Goal: Find specific page/section: Find specific page/section

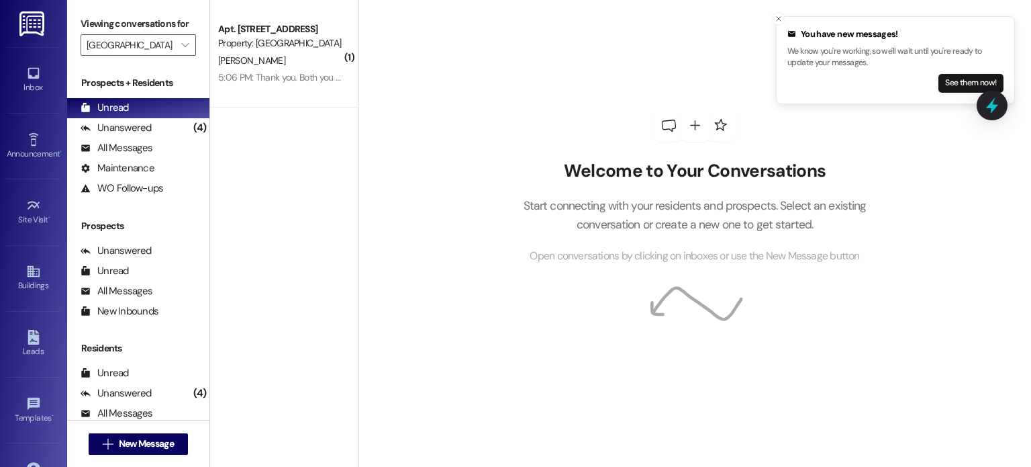
click at [32, 26] on img at bounding box center [33, 23] width 28 height 25
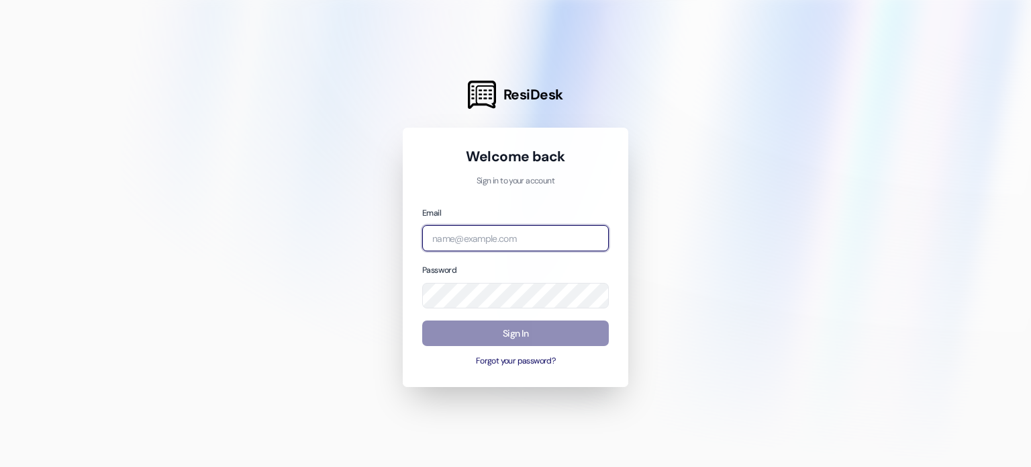
type input "[EMAIL_ADDRESS][DOMAIN_NAME]"
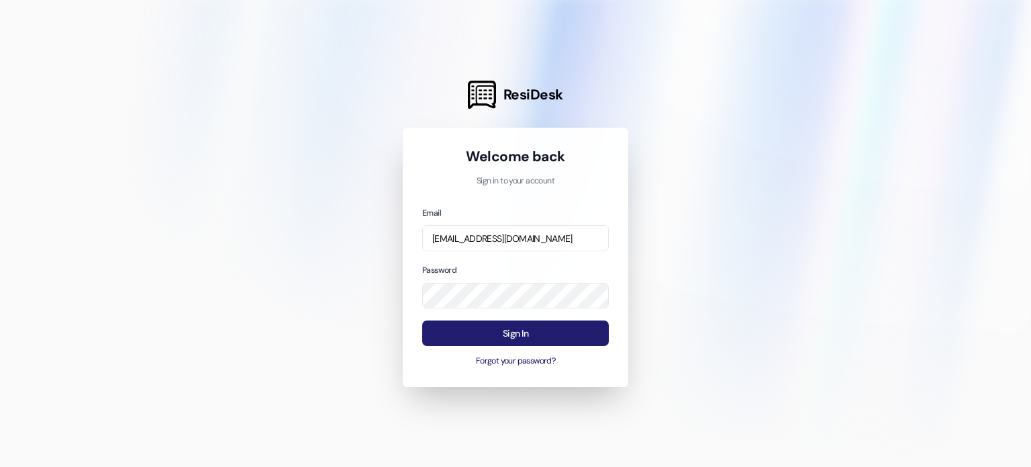
click at [443, 338] on button "Sign In" at bounding box center [515, 333] width 187 height 26
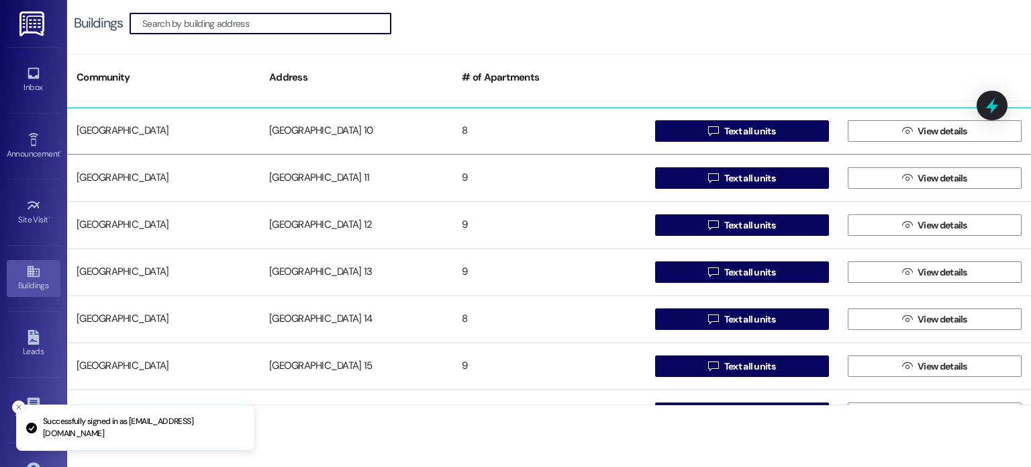
scroll to position [201, 0]
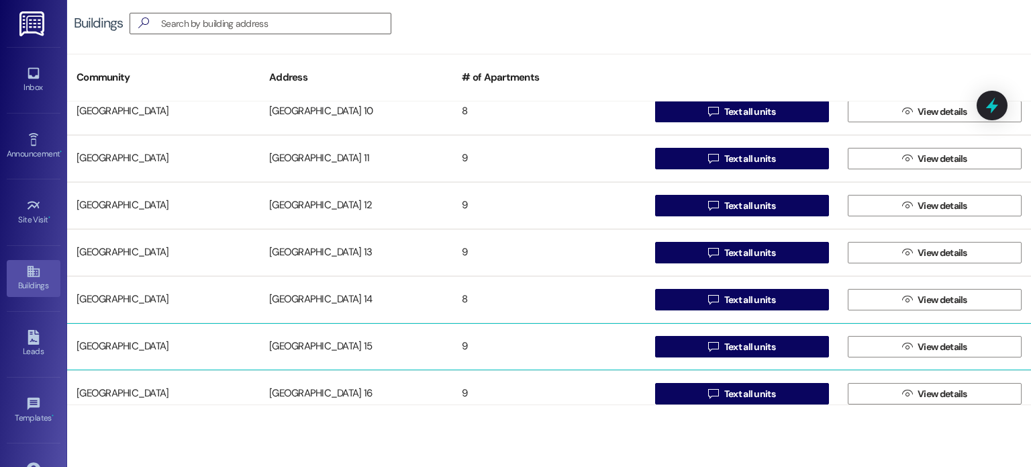
click at [329, 343] on div "[GEOGRAPHIC_DATA] 15" at bounding box center [356, 346] width 193 height 27
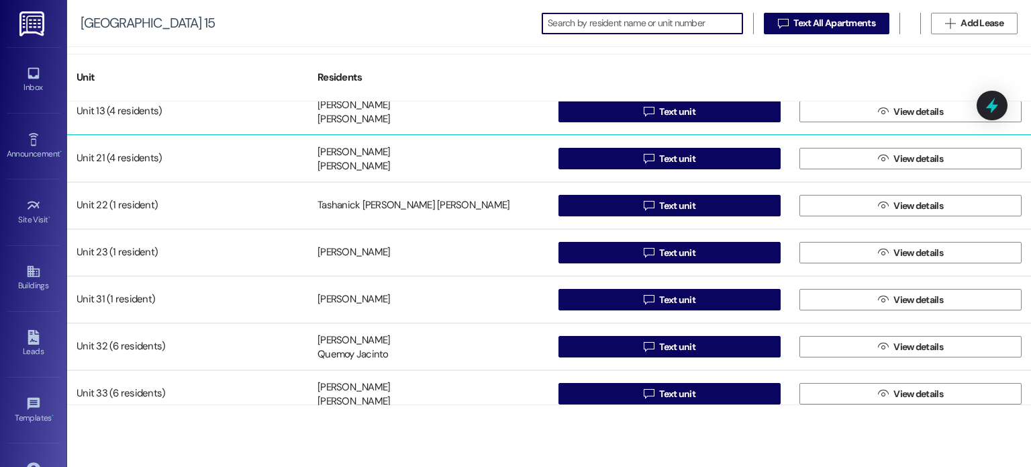
scroll to position [120, 0]
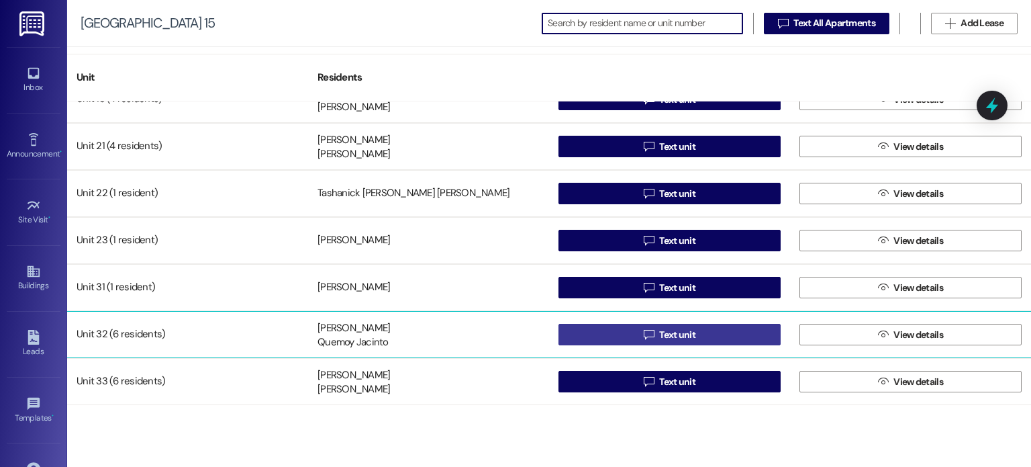
click at [575, 328] on button " Text unit" at bounding box center [670, 334] width 222 height 21
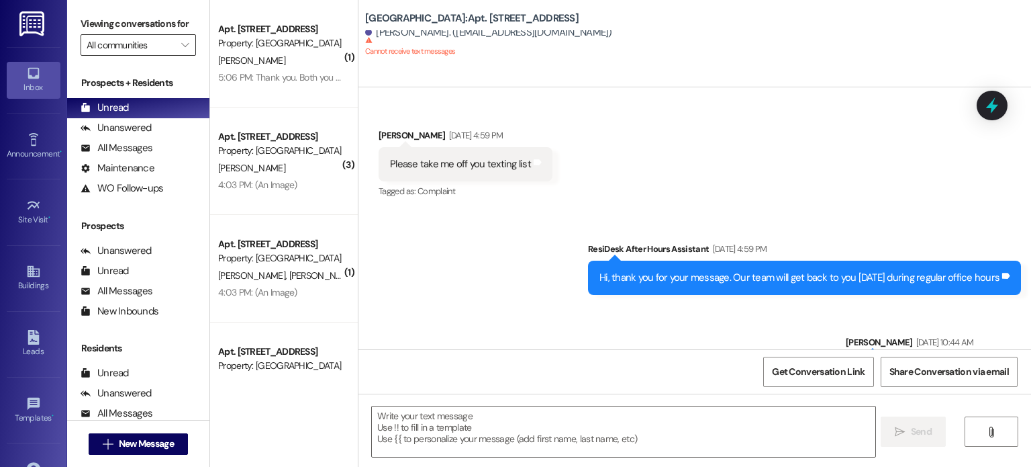
click at [158, 39] on input "All communities" at bounding box center [131, 44] width 88 height 21
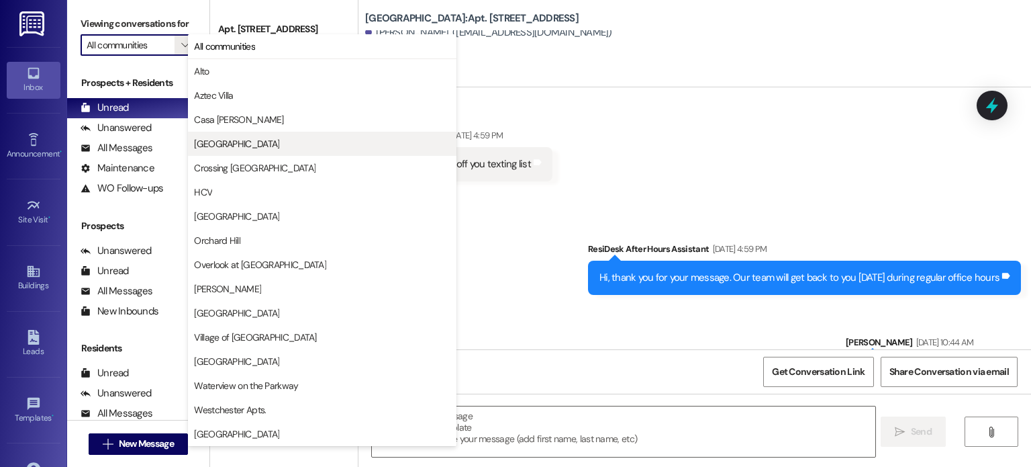
click at [220, 142] on span "[GEOGRAPHIC_DATA]" at bounding box center [236, 143] width 85 height 13
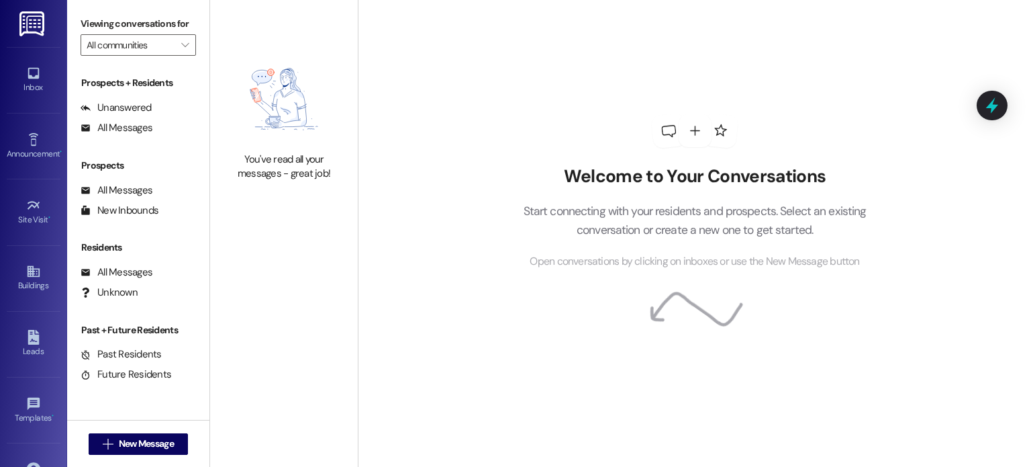
type input "[GEOGRAPHIC_DATA]"
